Goal: Task Accomplishment & Management: Manage account settings

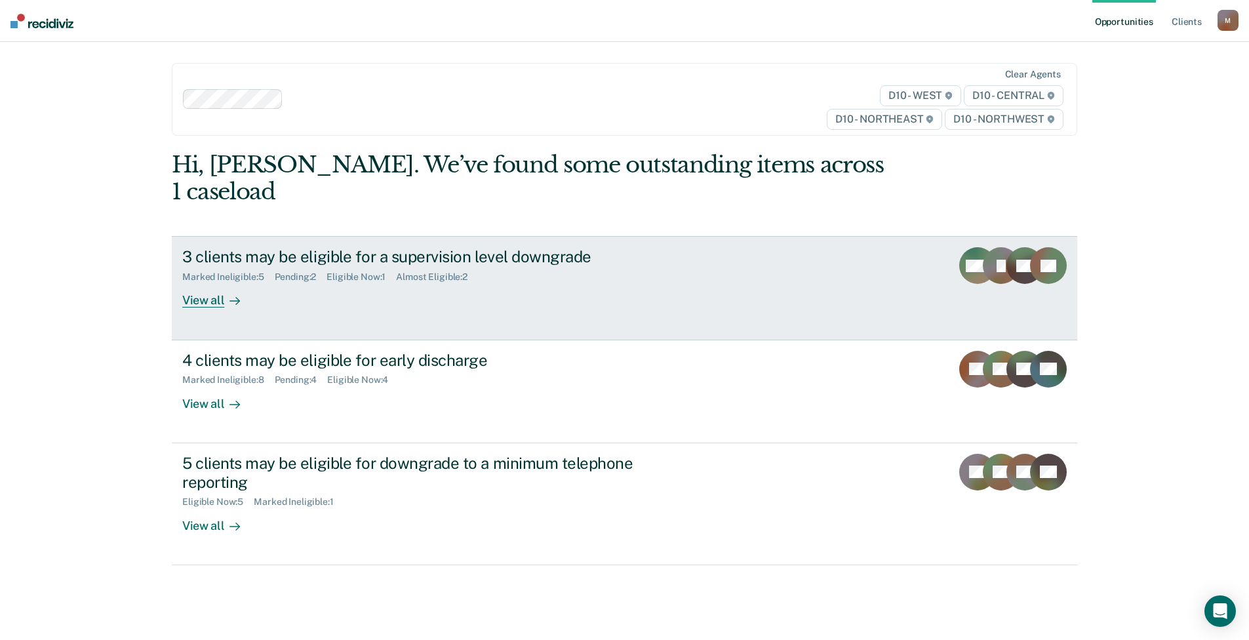
click at [370, 247] on div "3 clients may be eligible for a supervision level downgrade" at bounding box center [412, 256] width 460 height 19
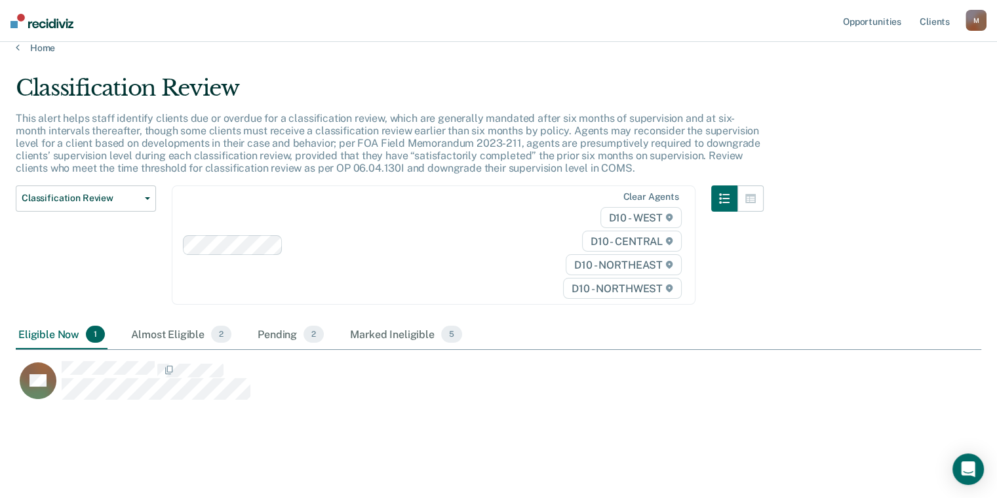
scroll to position [24, 0]
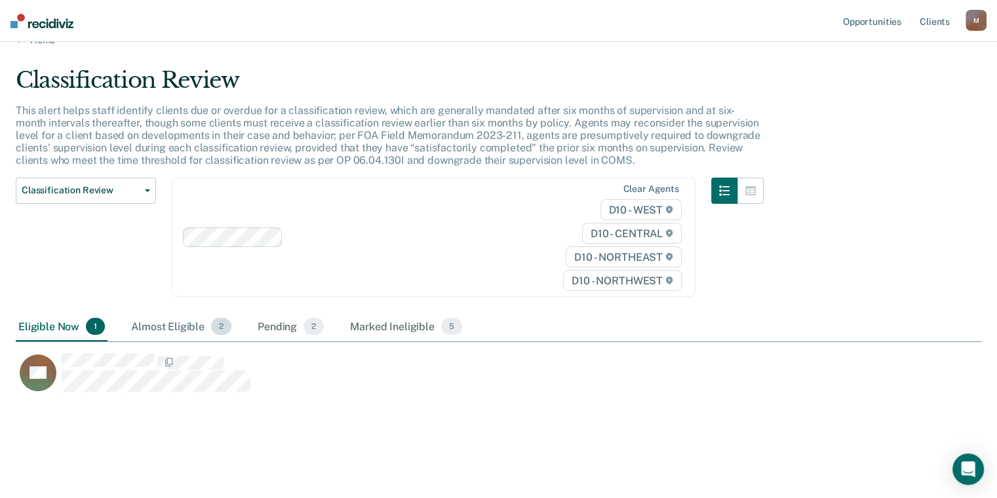
click at [172, 325] on div "Almost Eligible 2" at bounding box center [181, 327] width 106 height 29
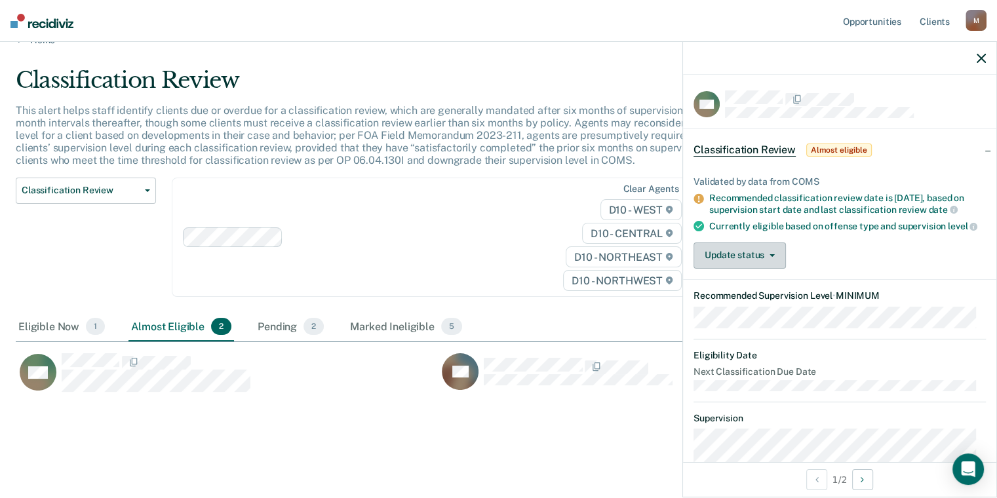
click at [766, 269] on button "Update status" at bounding box center [740, 256] width 92 height 26
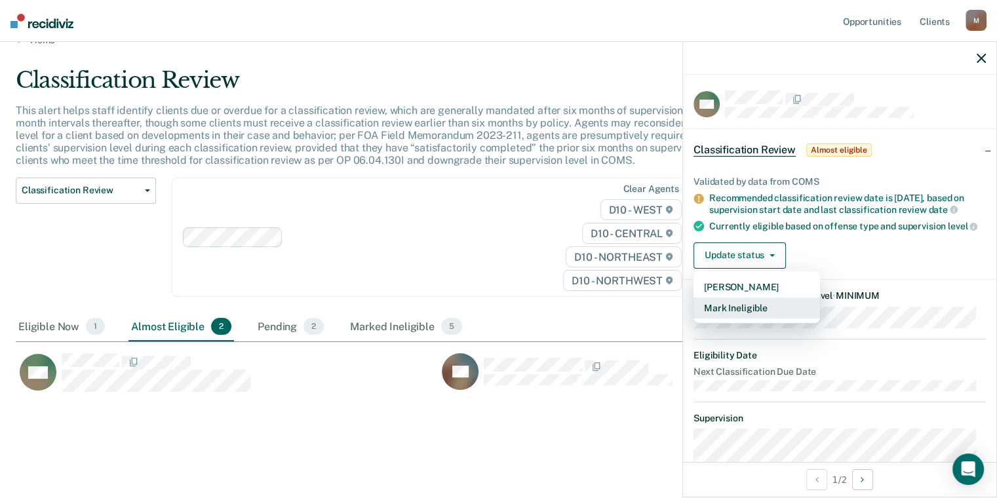
click at [768, 319] on button "Mark Ineligible" at bounding box center [757, 308] width 127 height 21
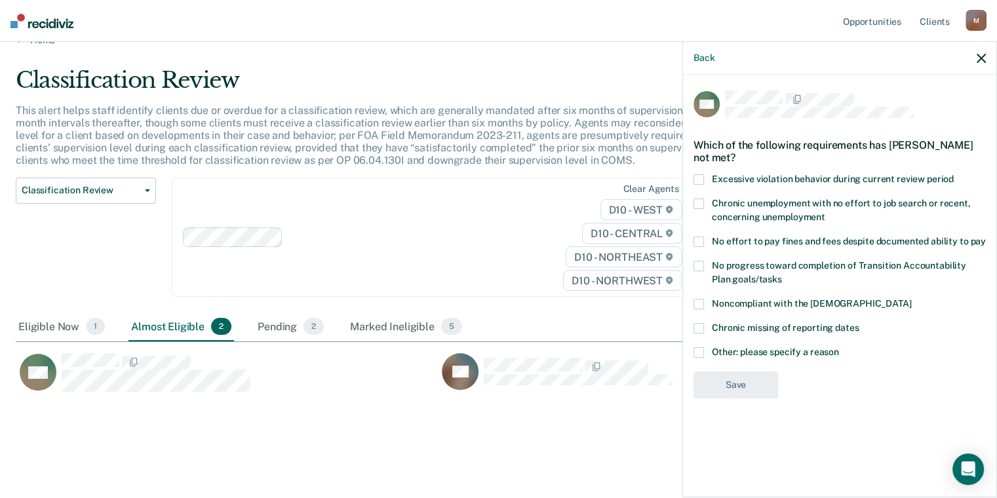
click at [764, 233] on div "Chronic unemployment with no effort to job search or recent, concerning unemplo…" at bounding box center [840, 218] width 292 height 38
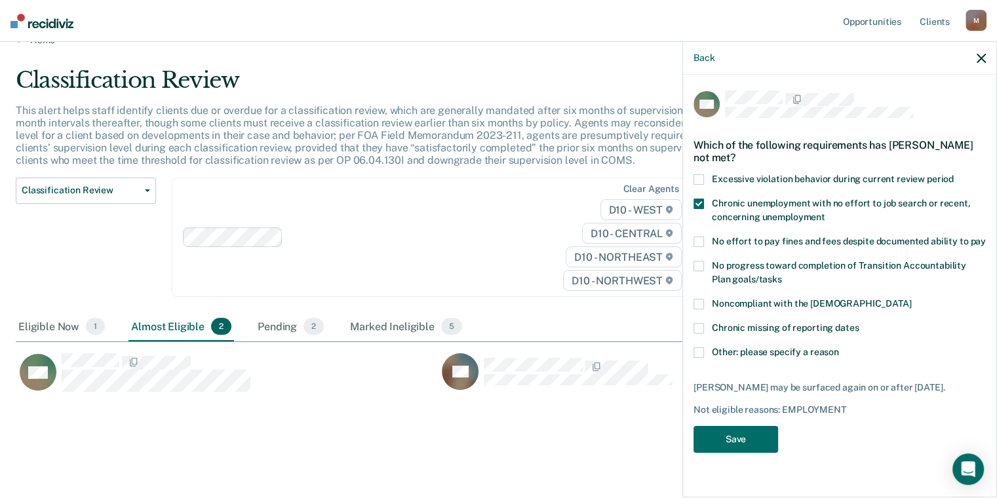
click at [763, 237] on span "No effort to pay fines and fees despite documented ability to pay" at bounding box center [849, 241] width 274 height 10
click at [751, 209] on label "Chronic unemployment with no effort to job search or recent, concerning unemplo…" at bounding box center [840, 213] width 292 height 28
click at [755, 433] on button "Save" at bounding box center [736, 439] width 85 height 27
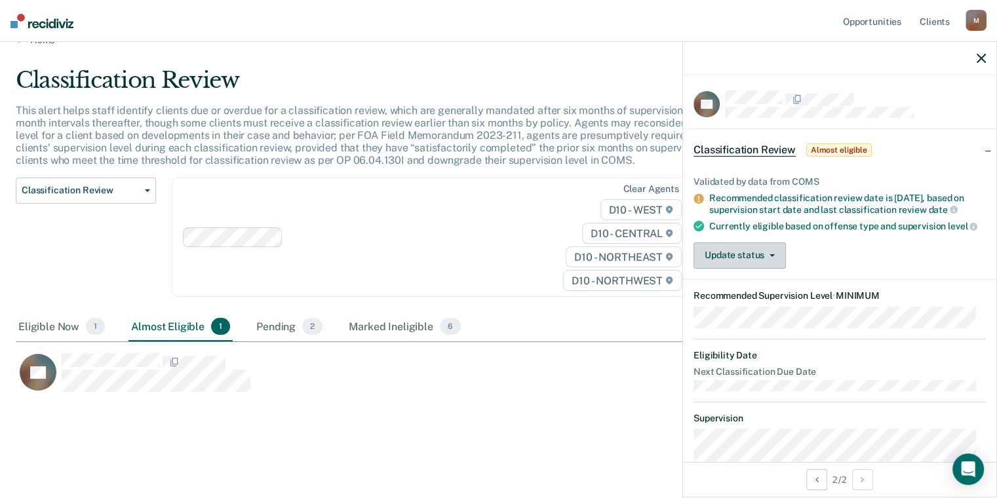
click at [748, 258] on button "Update status" at bounding box center [740, 256] width 92 height 26
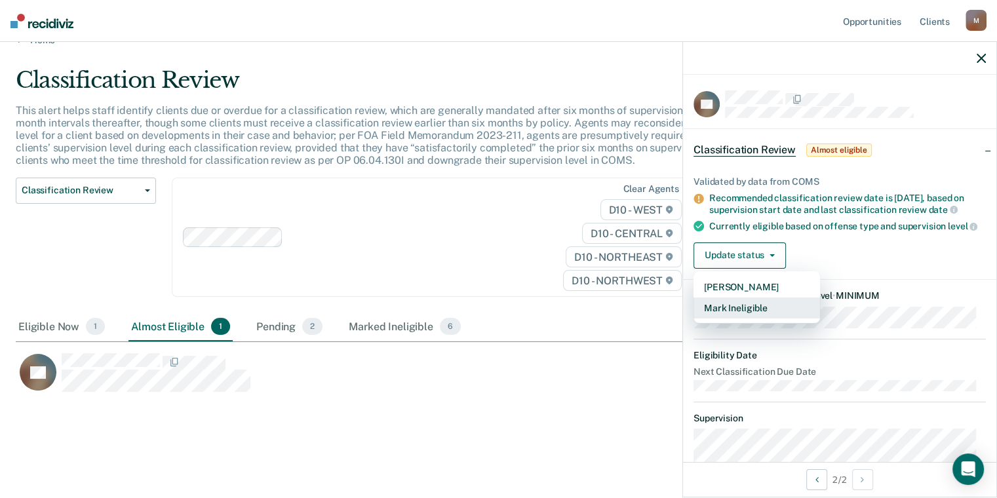
click at [755, 312] on button "Mark Ineligible" at bounding box center [757, 308] width 127 height 21
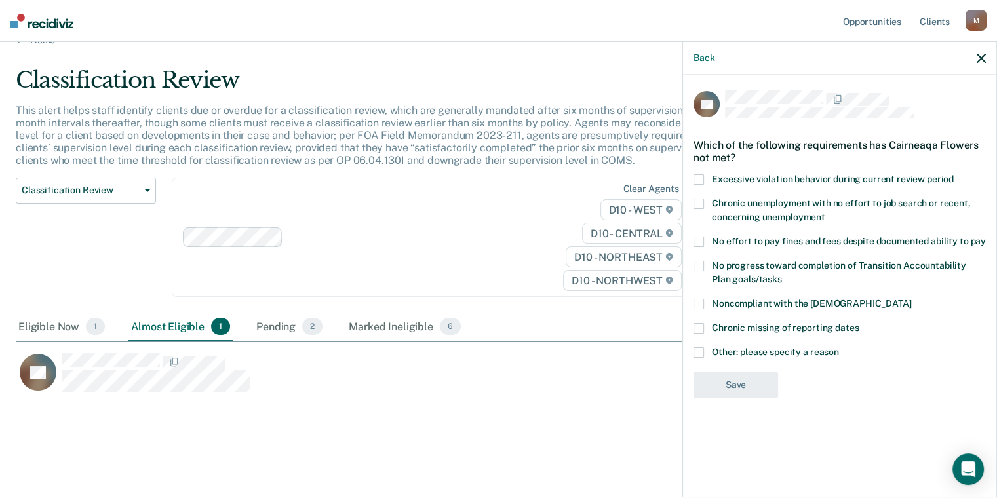
click at [768, 355] on span "Other: please specify a reason" at bounding box center [775, 352] width 127 height 10
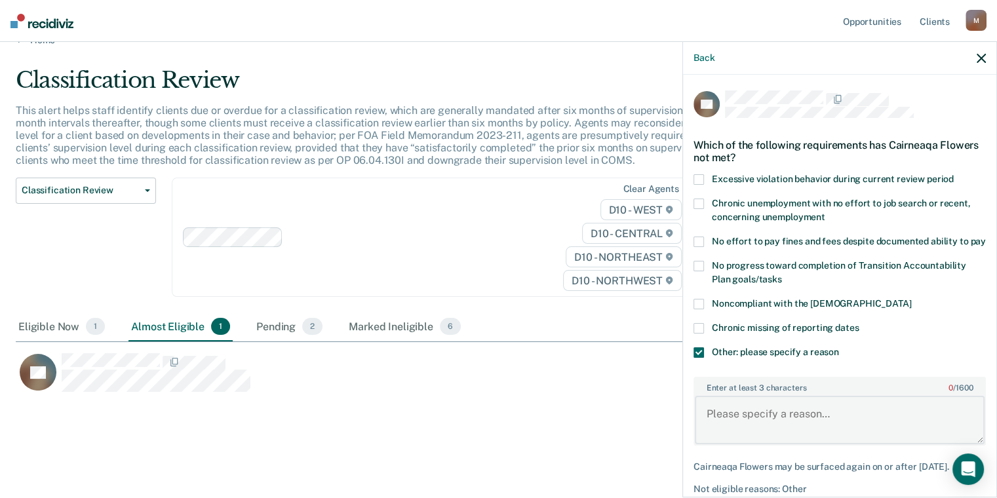
click at [773, 428] on textarea "Enter at least 3 characters 0 / 1600" at bounding box center [840, 420] width 290 height 49
click at [943, 429] on textarea "Has not yet completed theft prevention course." at bounding box center [840, 420] width 290 height 49
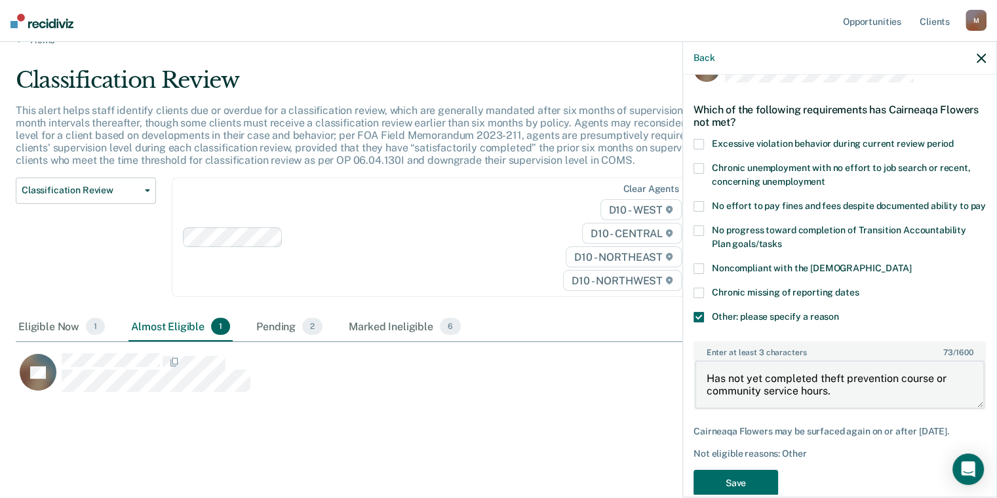
scroll to position [66, 0]
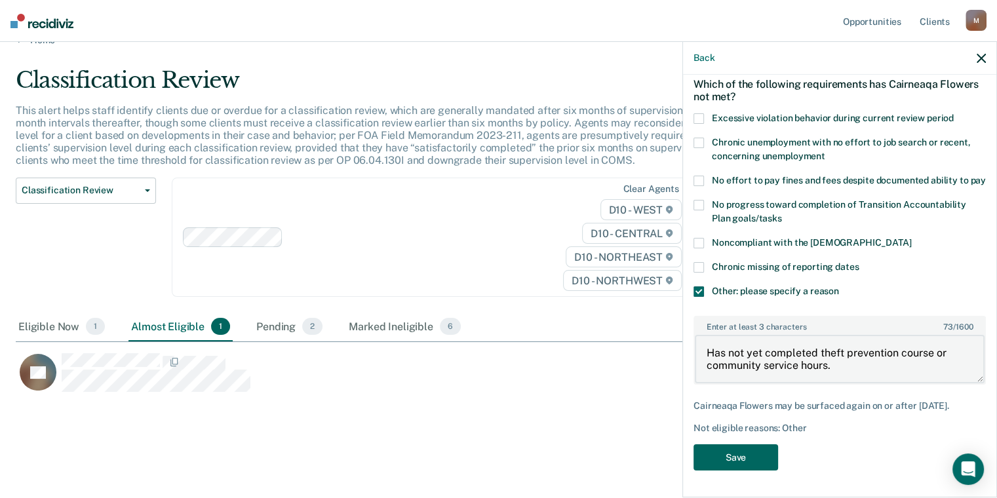
type textarea "Has not yet completed theft prevention course or community service hours."
click at [750, 471] on button "Save" at bounding box center [736, 457] width 85 height 27
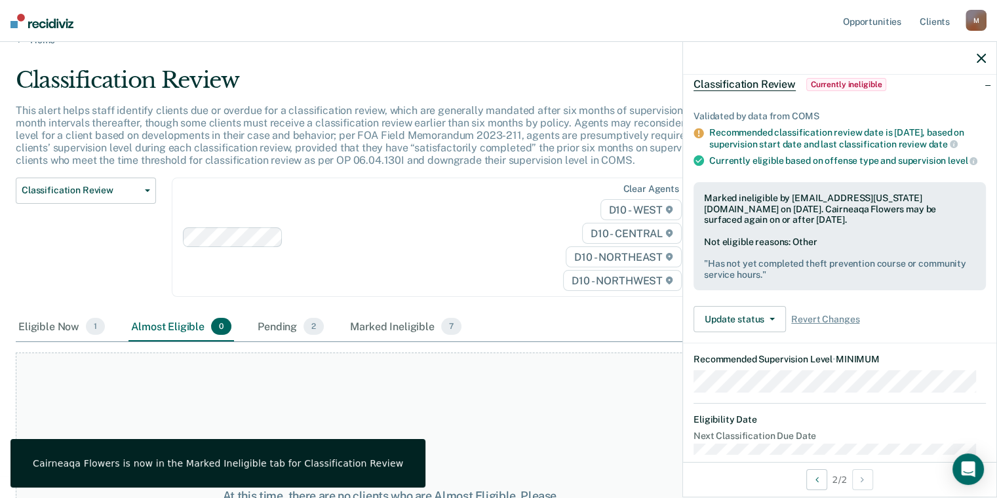
click at [981, 60] on icon "button" at bounding box center [981, 58] width 9 height 9
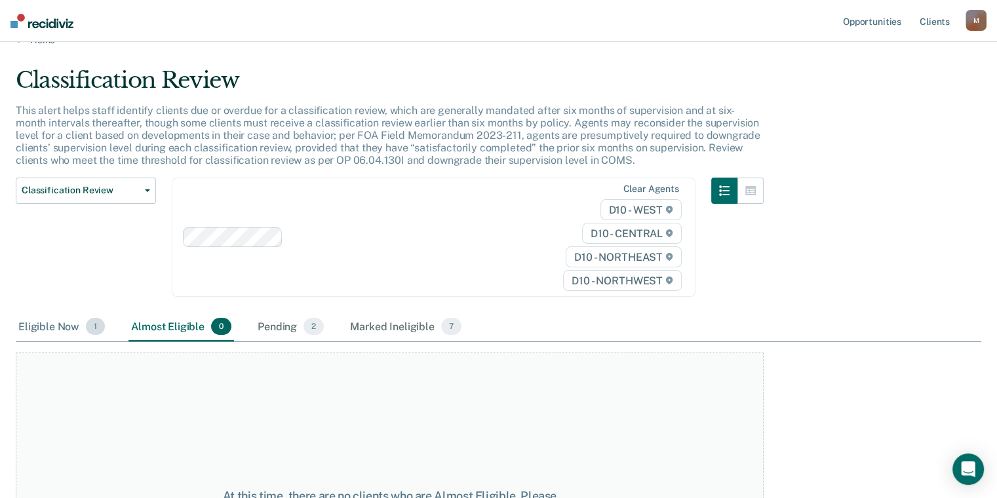
click at [49, 330] on div "Eligible Now 1" at bounding box center [62, 327] width 92 height 29
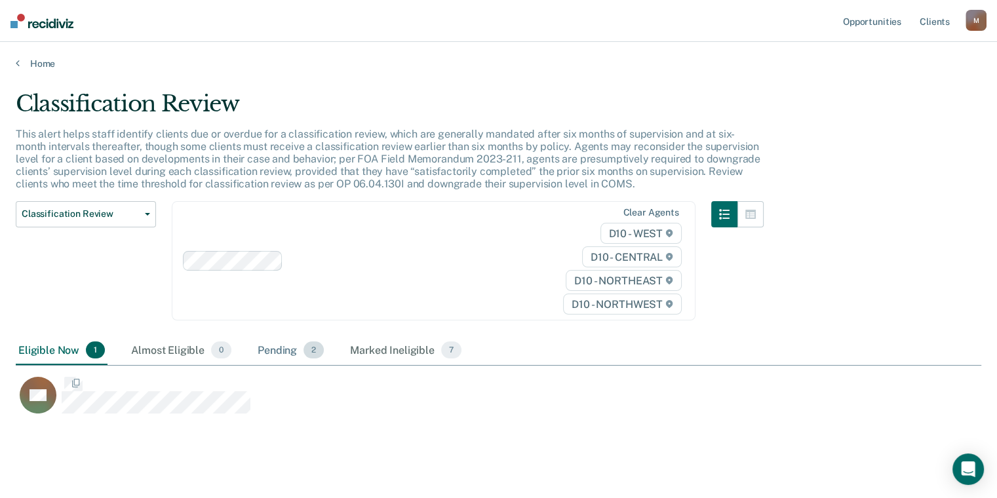
scroll to position [323, 955]
click at [294, 352] on div "Pending 2" at bounding box center [290, 350] width 71 height 29
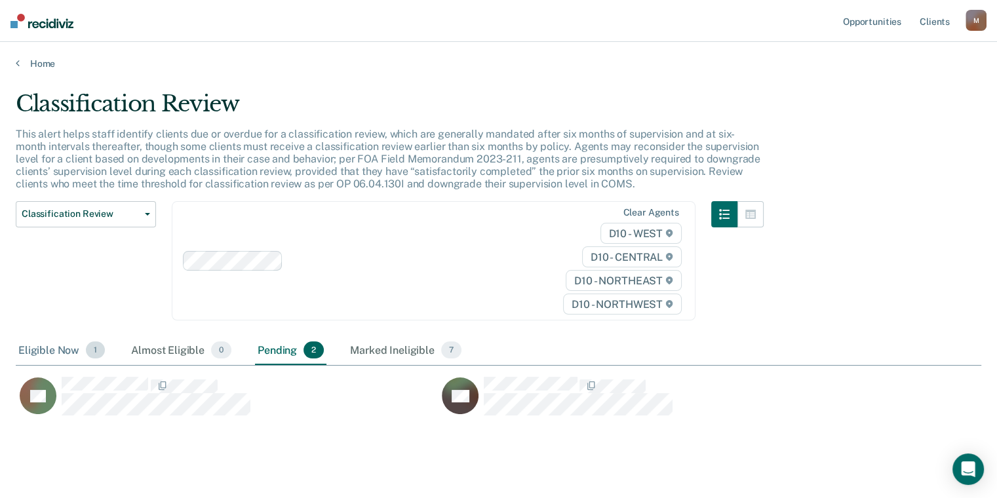
click at [66, 357] on div "Eligible Now 1" at bounding box center [62, 350] width 92 height 29
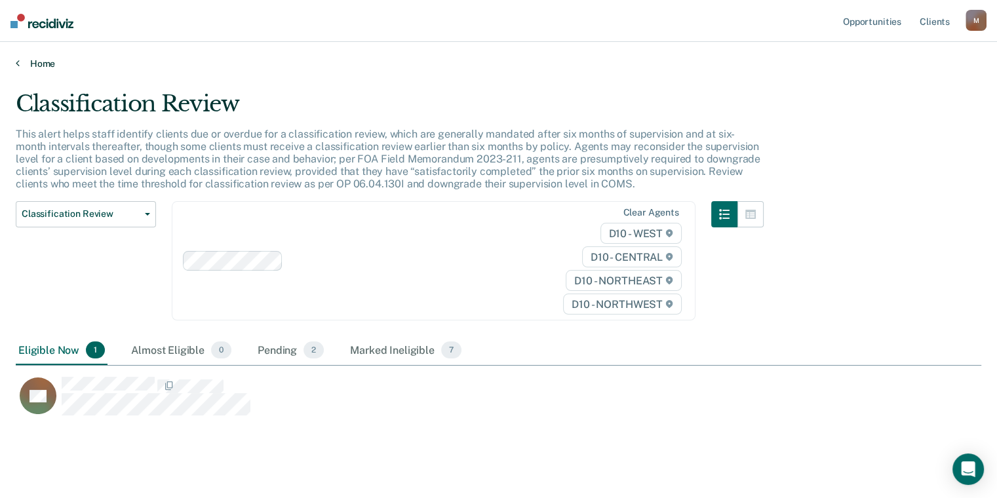
click at [45, 68] on link "Home" at bounding box center [499, 64] width 966 height 12
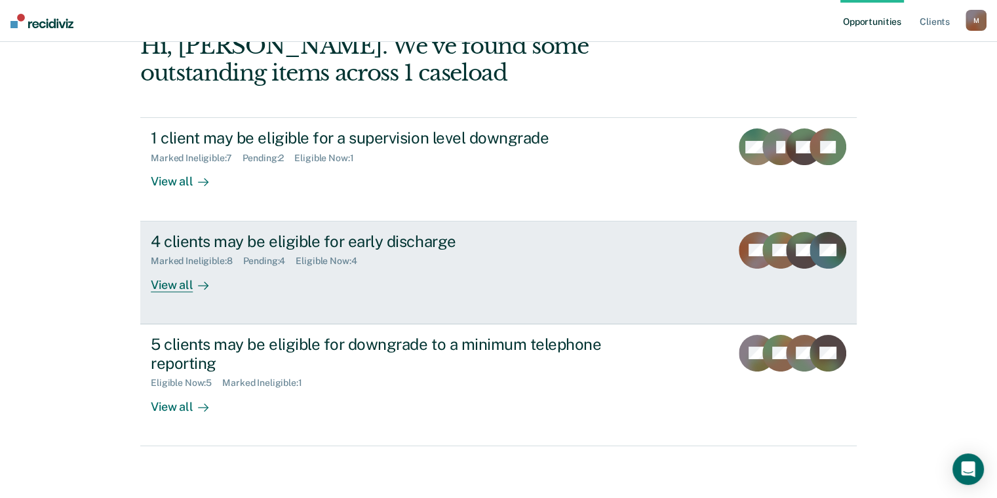
scroll to position [170, 0]
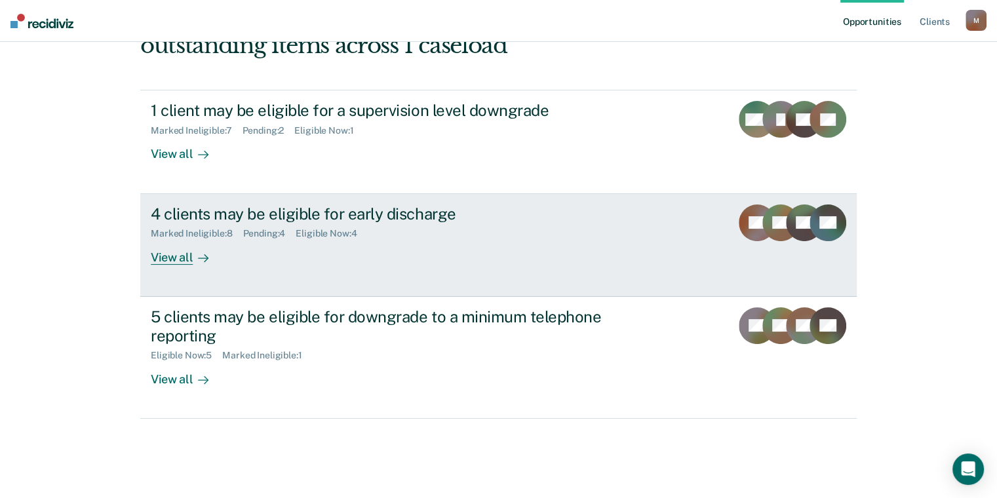
click at [260, 237] on div "Pending : 4" at bounding box center [269, 233] width 53 height 11
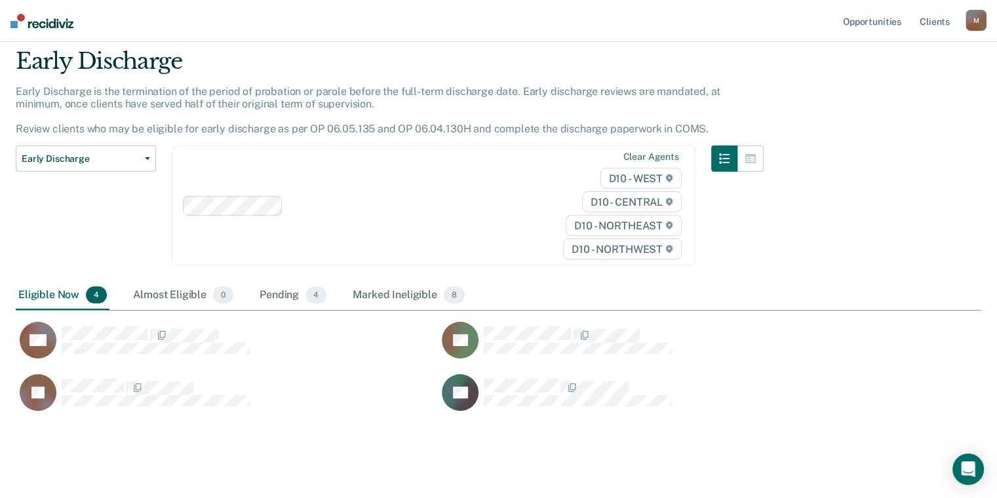
scroll to position [63, 0]
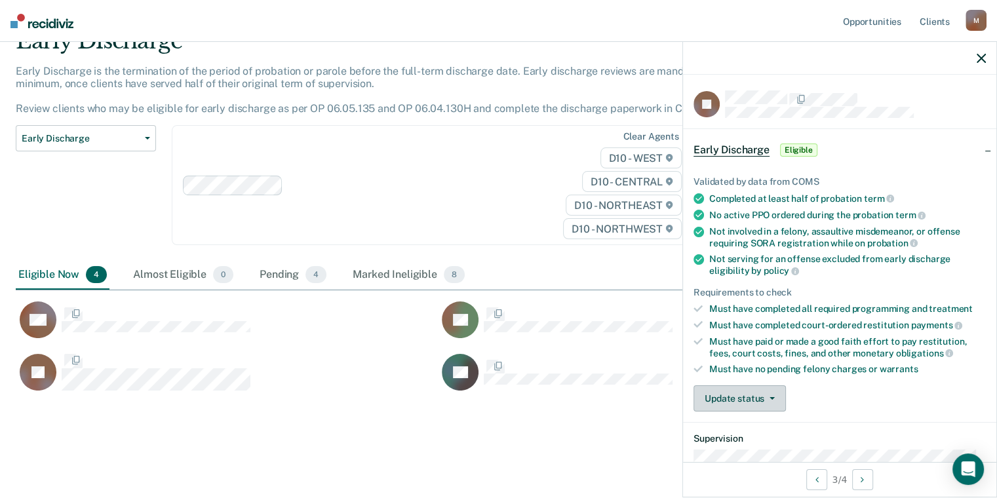
click at [743, 398] on button "Update status" at bounding box center [740, 398] width 92 height 26
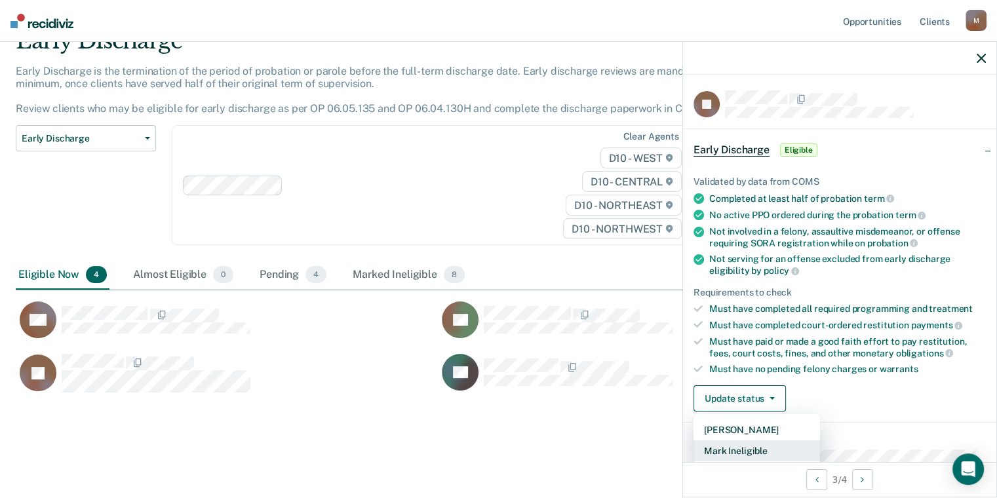
click at [752, 441] on button "Mark Ineligible" at bounding box center [757, 451] width 127 height 21
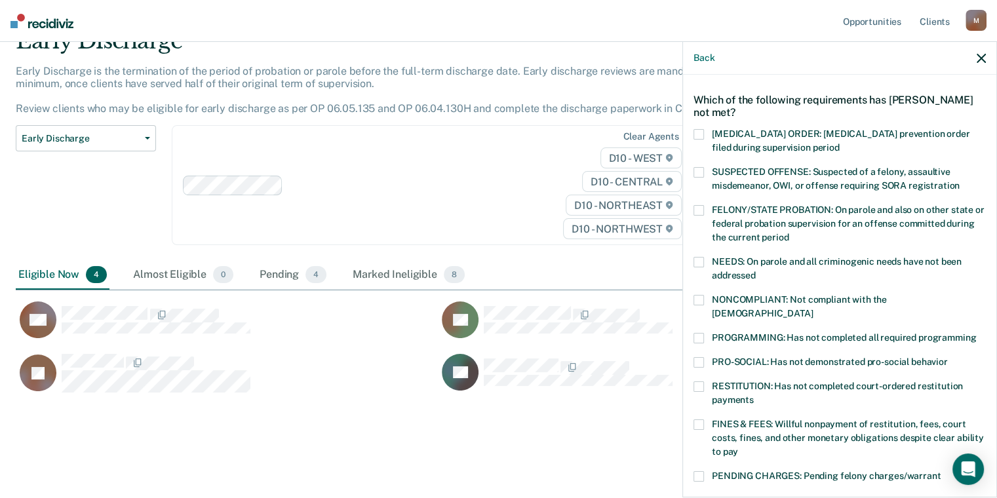
scroll to position [66, 0]
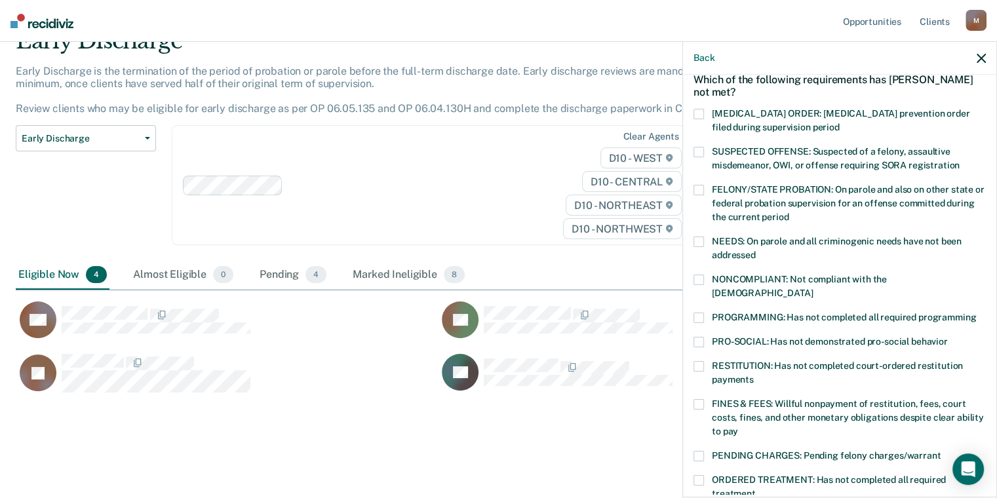
click at [734, 399] on span "FINES & FEES: Willful nonpayment of restitution, fees, court costs, fines, and …" at bounding box center [848, 418] width 272 height 38
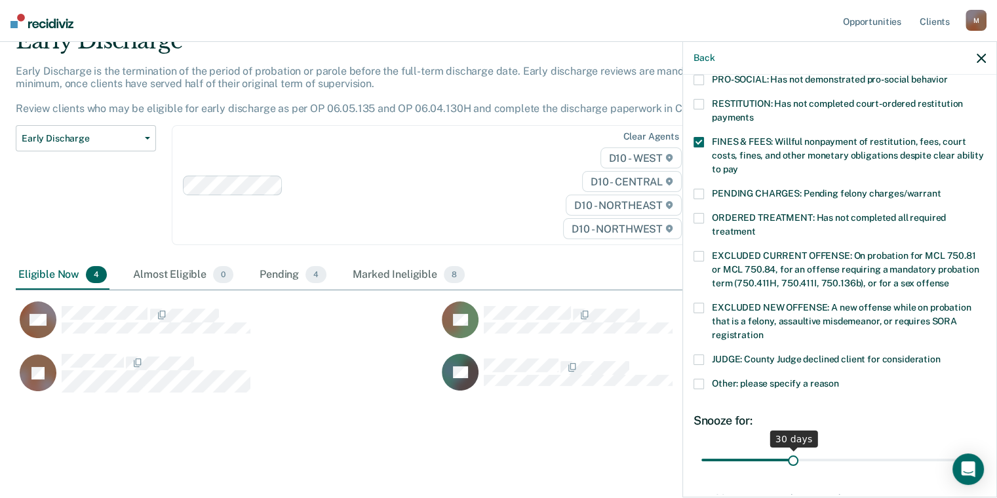
scroll to position [393, 0]
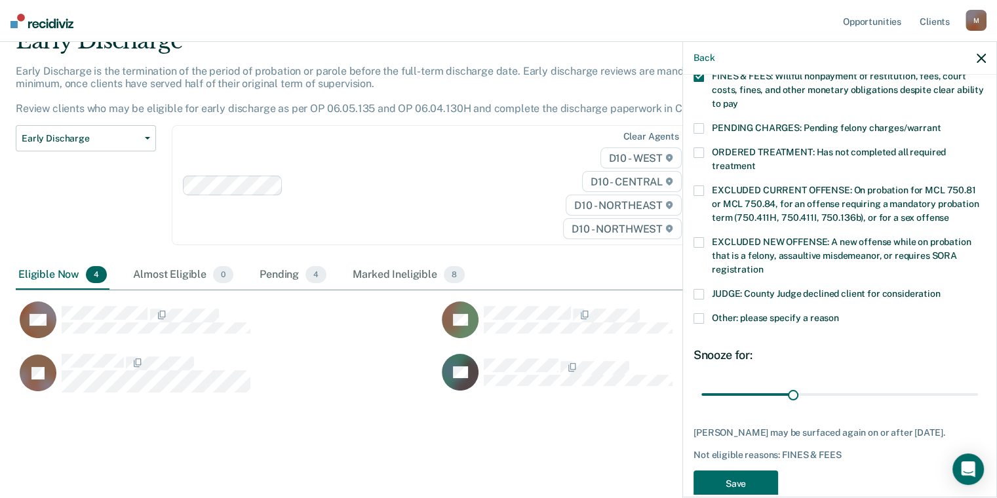
drag, startPoint x: 856, startPoint y: 399, endPoint x: 870, endPoint y: 397, distance: 14.5
click at [870, 397] on div "KJ Which of the following requirements has [PERSON_NAME] not met? [MEDICAL_DATA…" at bounding box center [840, 101] width 292 height 808
drag, startPoint x: 875, startPoint y: 387, endPoint x: 981, endPoint y: 391, distance: 105.6
type input "90"
click at [978, 391] on input "range" at bounding box center [839, 395] width 277 height 23
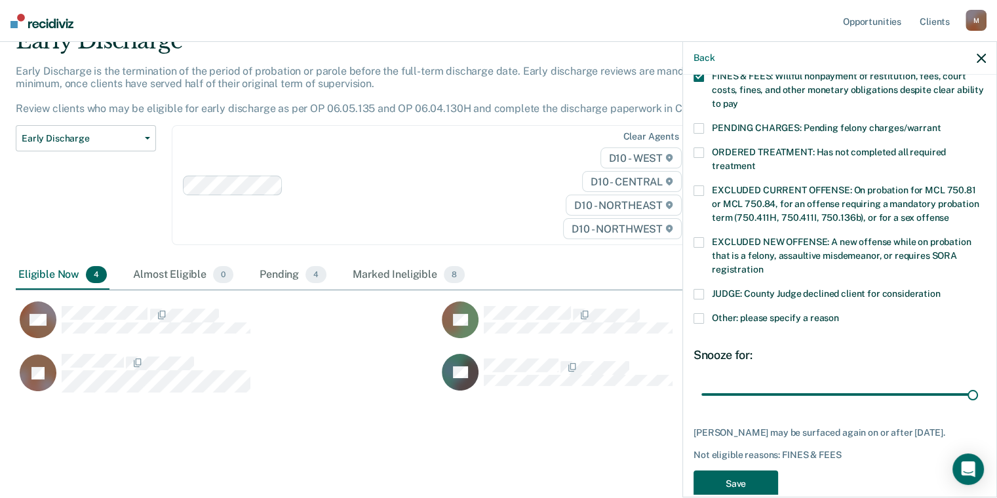
click at [737, 471] on button "Save" at bounding box center [736, 484] width 85 height 27
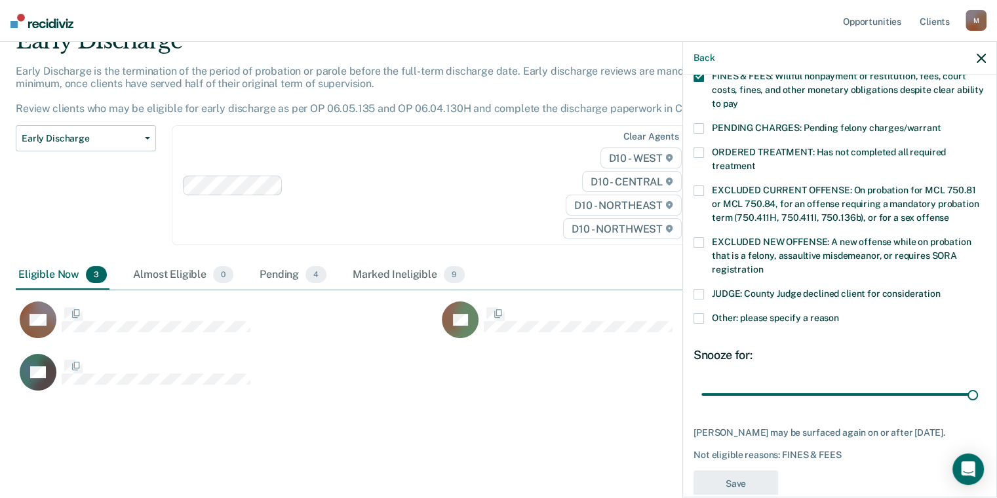
scroll to position [345, 0]
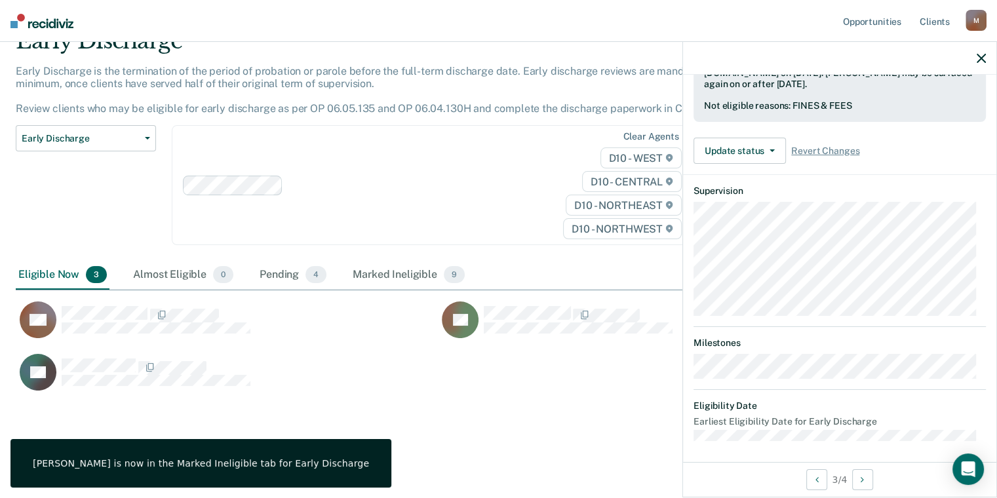
click at [979, 55] on icon "button" at bounding box center [981, 58] width 9 height 9
